Goal: Transaction & Acquisition: Download file/media

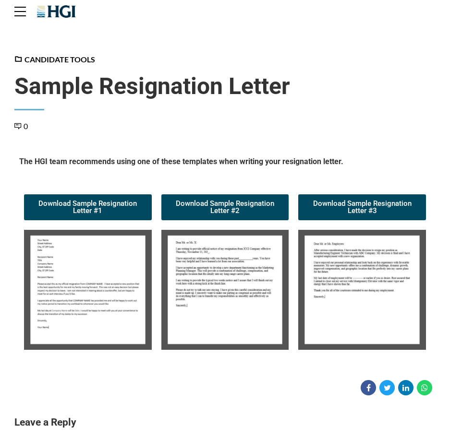
click at [76, 272] on img at bounding box center [88, 290] width 128 height 120
click at [104, 285] on img at bounding box center [88, 290] width 128 height 120
click at [242, 278] on img at bounding box center [225, 290] width 128 height 120
click at [119, 211] on span "Download Sample Resignation Letter #1" at bounding box center [88, 207] width 105 height 14
